Goal: Task Accomplishment & Management: Manage account settings

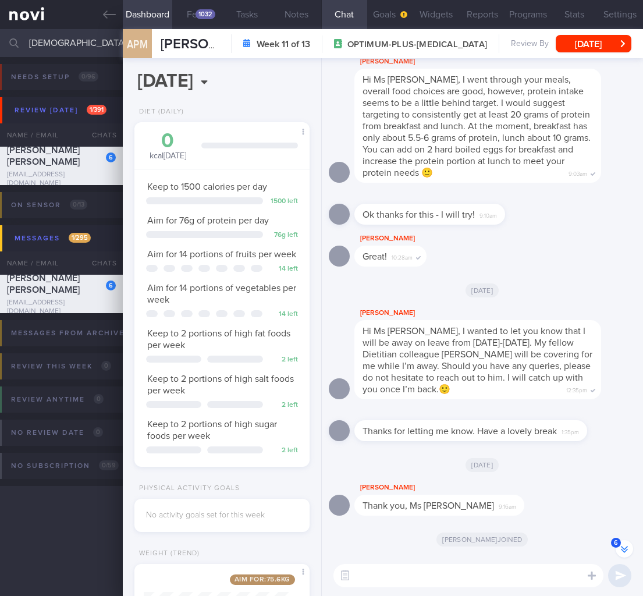
select select "8"
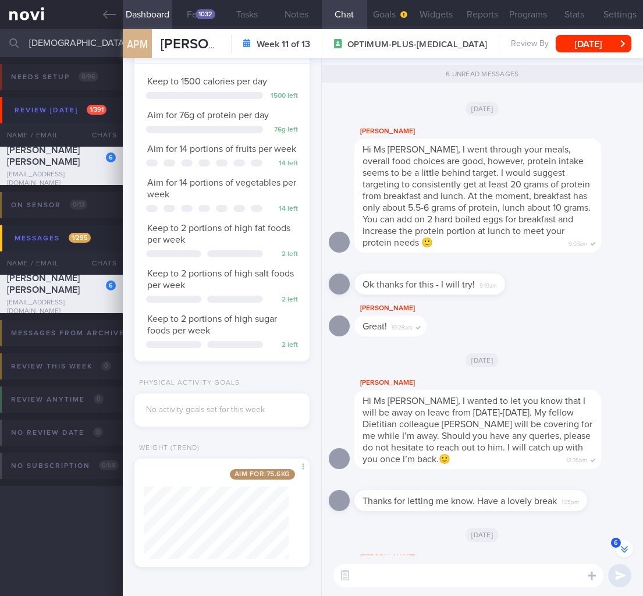
drag, startPoint x: 0, startPoint y: 0, endPoint x: -95, endPoint y: 33, distance: 100.5
click at [0, 33] on html "You are offline! Some functionality will be unavailable Patients New Users Coac…" at bounding box center [321, 298] width 643 height 596
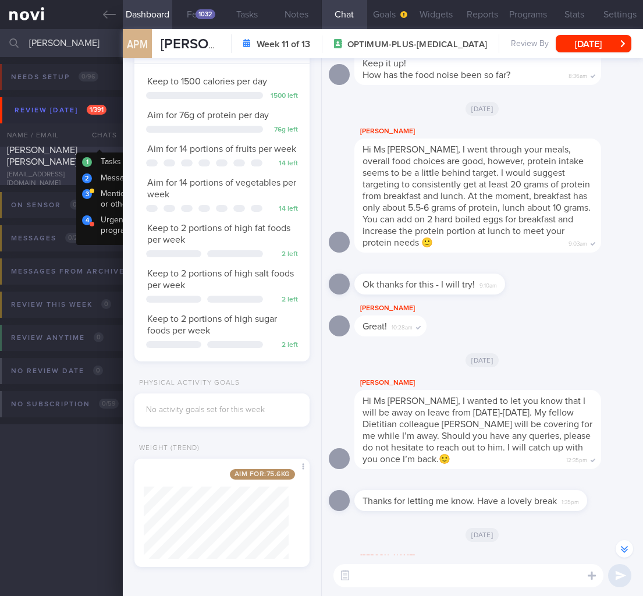
type input "tomlins"
click at [60, 157] on span "[PERSON_NAME] [PERSON_NAME]" at bounding box center [42, 155] width 70 height 21
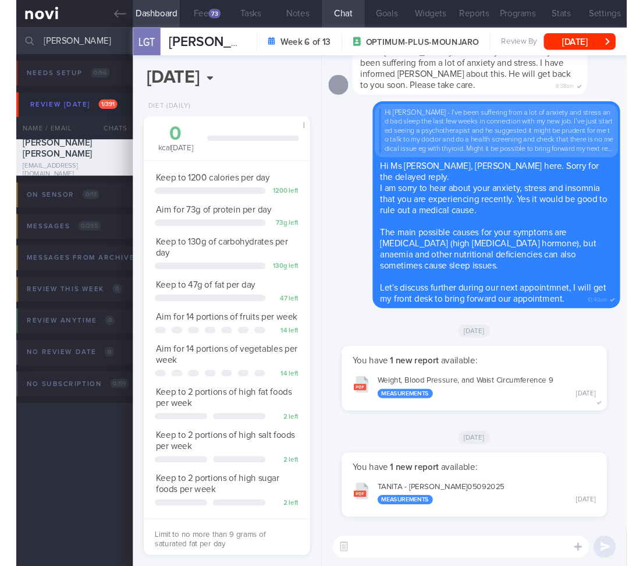
scroll to position [268, 0]
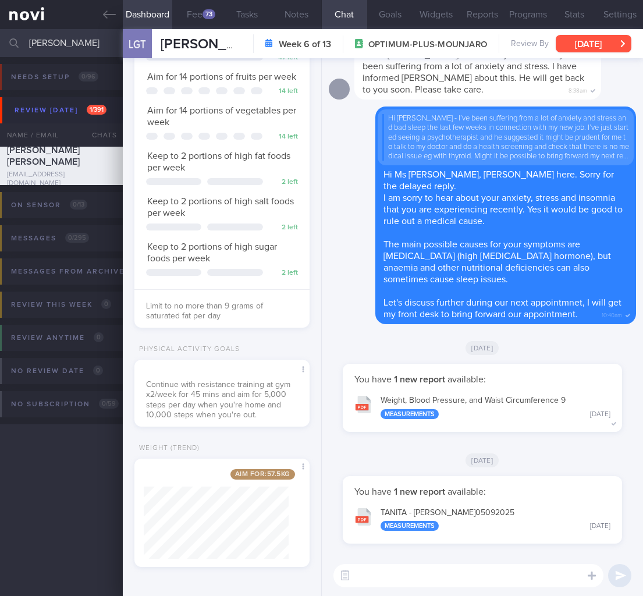
click at [605, 37] on button "[DATE]" at bounding box center [594, 43] width 76 height 17
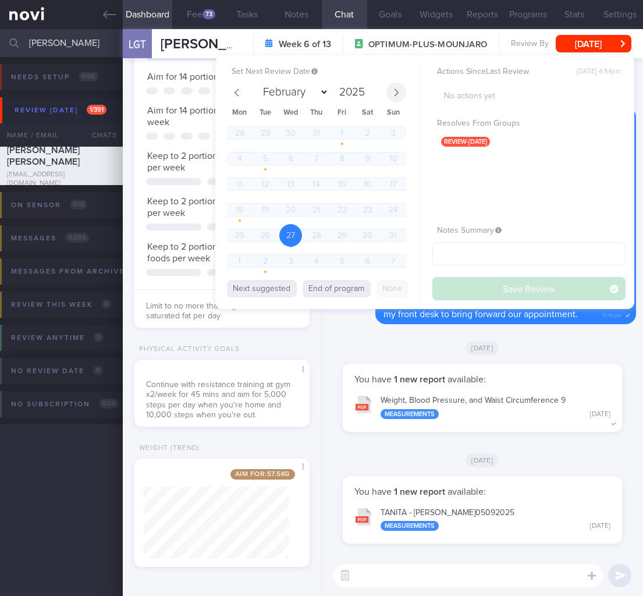
click at [393, 89] on icon at bounding box center [396, 92] width 8 height 8
select select "8"
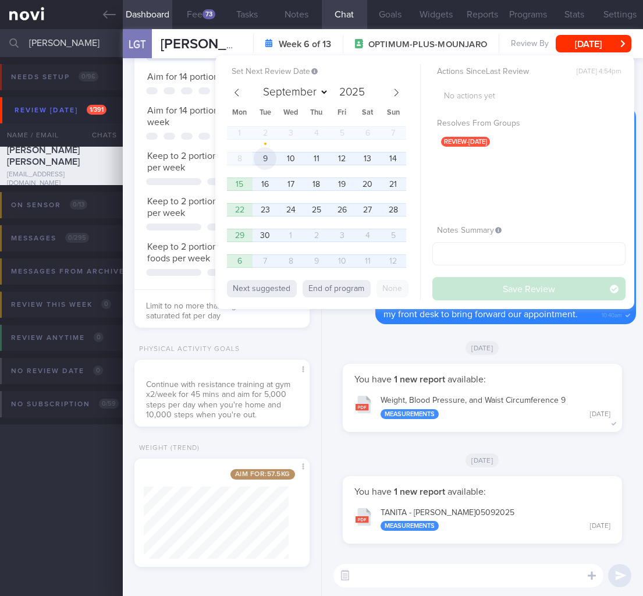
click at [263, 154] on span "9" at bounding box center [265, 158] width 23 height 23
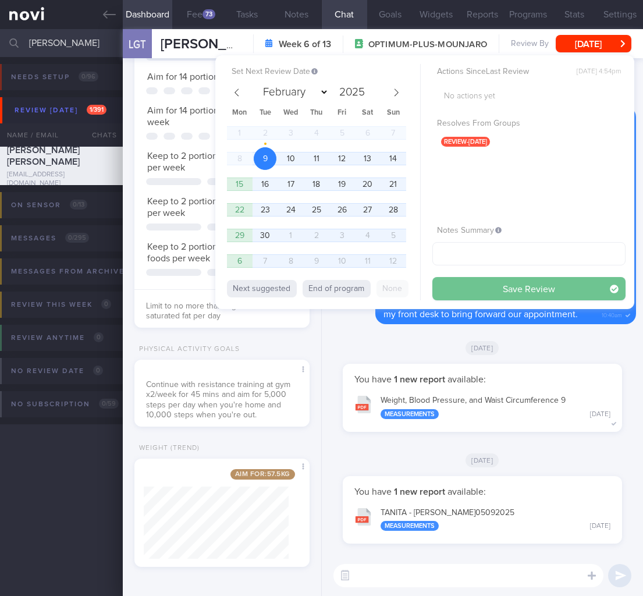
click at [551, 285] on button "Save Review" at bounding box center [528, 288] width 193 height 23
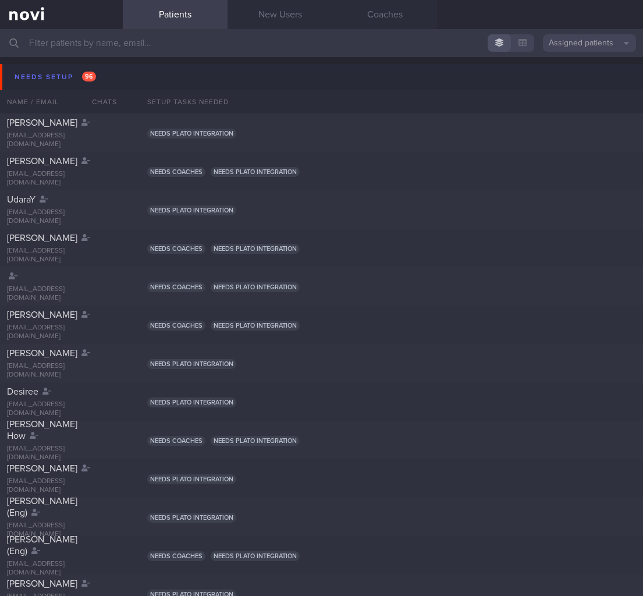
click at [439, 47] on input "text" at bounding box center [321, 43] width 643 height 28
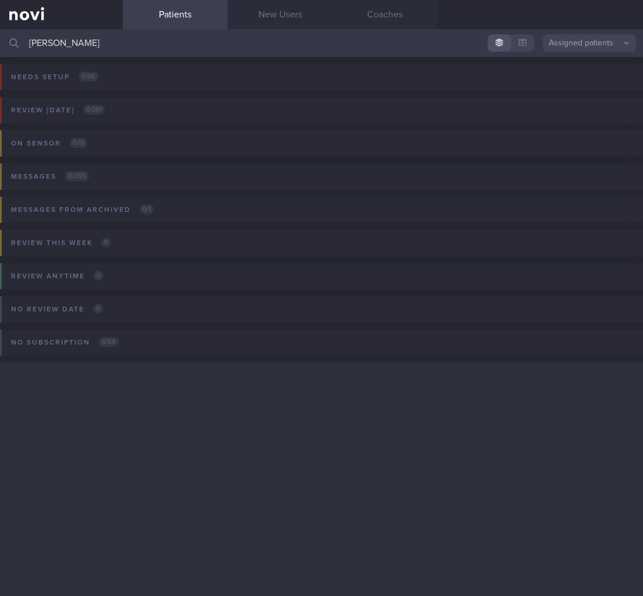
type input "[PERSON_NAME]"
click at [556, 48] on button "Assigned patients" at bounding box center [589, 42] width 93 height 17
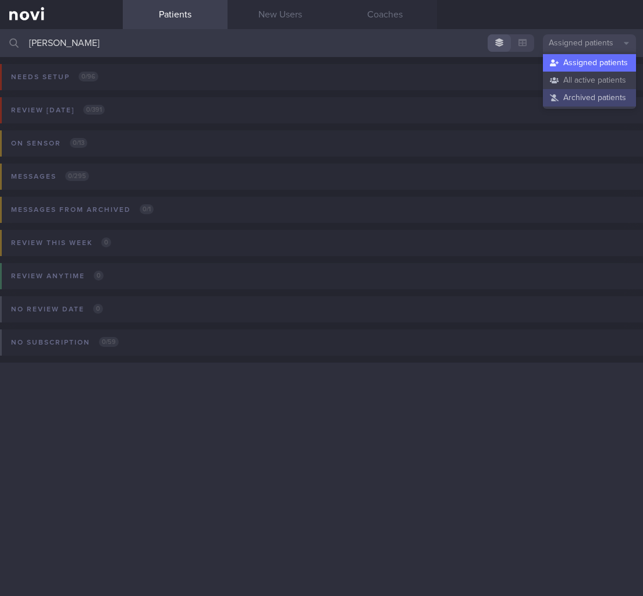
click at [568, 99] on button "Archived patients" at bounding box center [589, 97] width 93 height 17
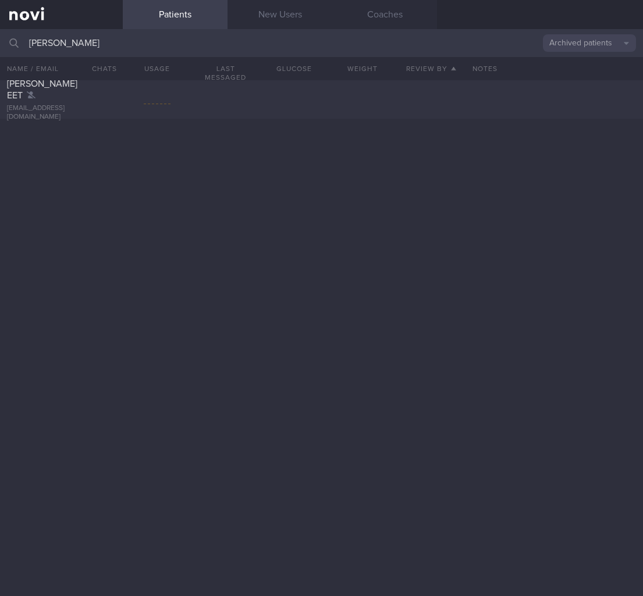
click at [598, 45] on button "Archived patients" at bounding box center [589, 42] width 93 height 17
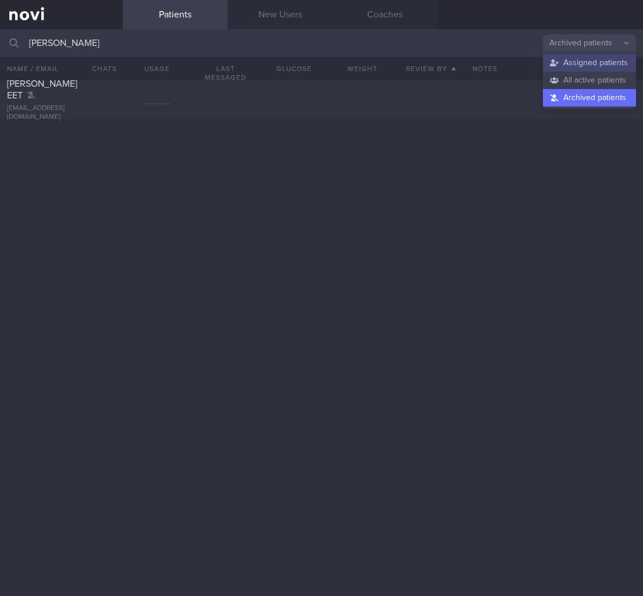
click at [592, 58] on button "Assigned patients" at bounding box center [589, 62] width 93 height 17
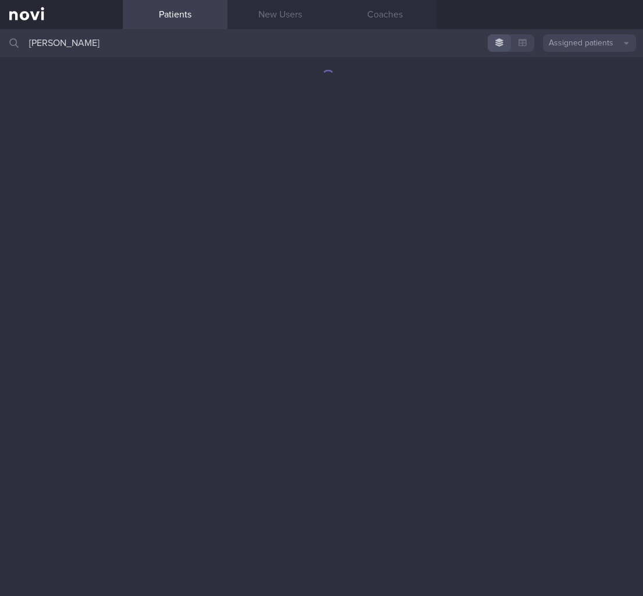
drag, startPoint x: 40, startPoint y: 39, endPoint x: -47, endPoint y: 35, distance: 86.2
click at [0, 35] on html "You are offline! Some functionality will be unavailable Patients New Users Coac…" at bounding box center [321, 298] width 643 height 596
drag, startPoint x: 59, startPoint y: 34, endPoint x: 35, endPoint y: 40, distance: 25.1
click at [35, 40] on input "[PERSON_NAME]" at bounding box center [321, 43] width 643 height 28
click at [32, 43] on input "[PERSON_NAME]" at bounding box center [321, 43] width 643 height 28
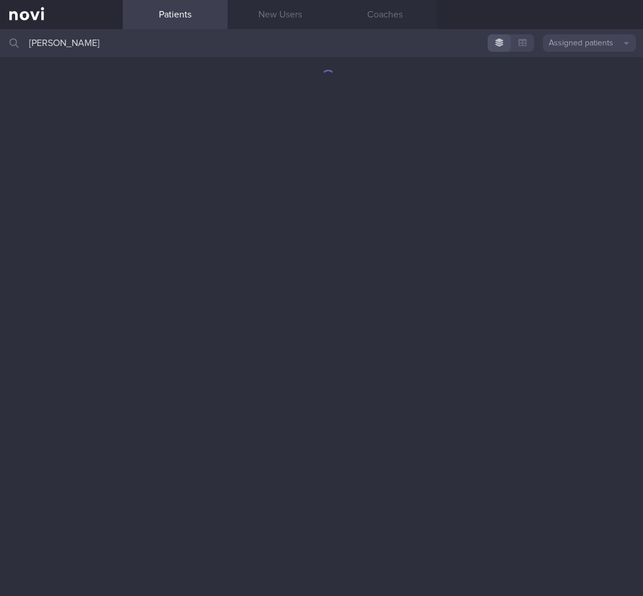
click at [32, 43] on input "[PERSON_NAME]" at bounding box center [321, 43] width 643 height 28
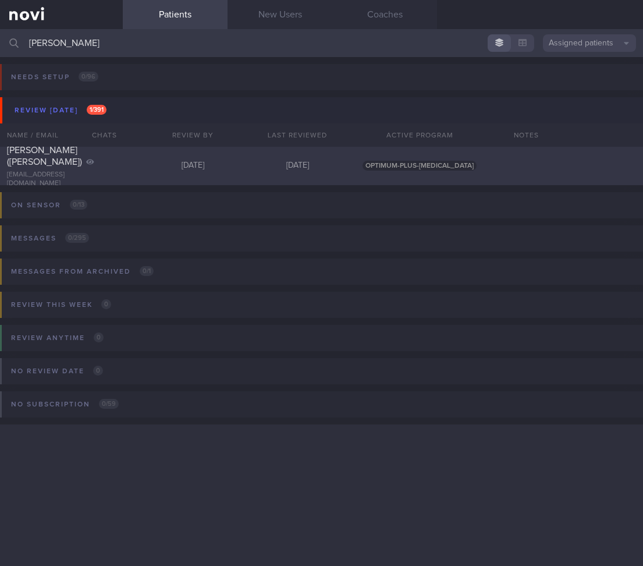
type input "[PERSON_NAME]"
click at [84, 162] on div "[PERSON_NAME] ([PERSON_NAME])" at bounding box center [60, 155] width 106 height 23
select select "8"
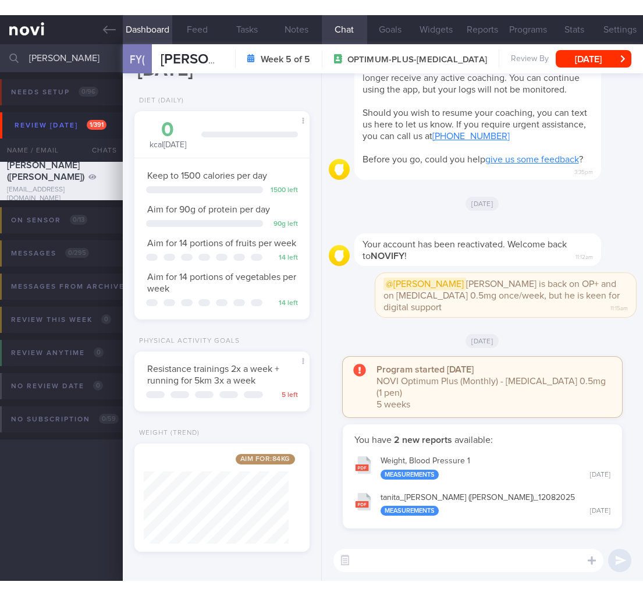
scroll to position [7, 0]
